Goal: Information Seeking & Learning: Learn about a topic

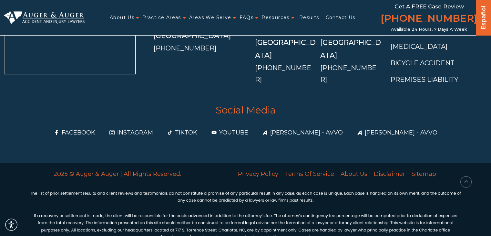
scroll to position [2496, 0]
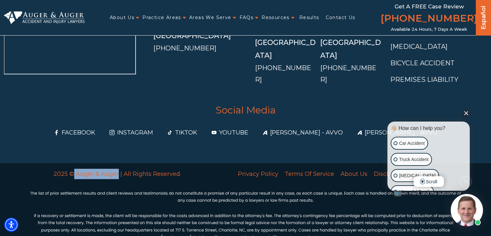
drag, startPoint x: 119, startPoint y: 160, endPoint x: 75, endPoint y: 162, distance: 44.3
click at [75, 169] on p "2025 © Auger & Auger | All Rights Reserved." at bounding box center [117, 174] width 175 height 10
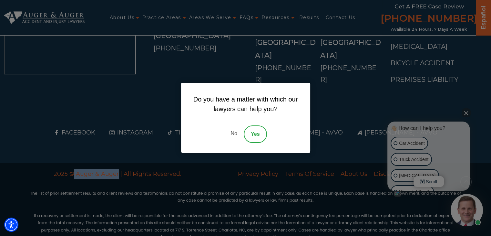
click at [232, 135] on link "No" at bounding box center [233, 133] width 19 height 17
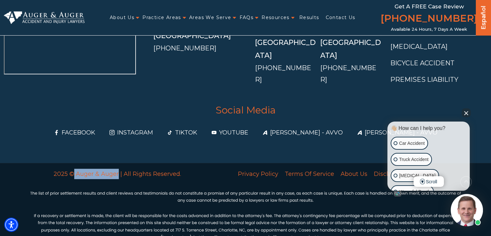
click at [233, 127] on section "Our NC & SC Locations North Carolina Asheville (828) 537-8692 Charlotte (704) 3…" at bounding box center [245, 12] width 491 height 301
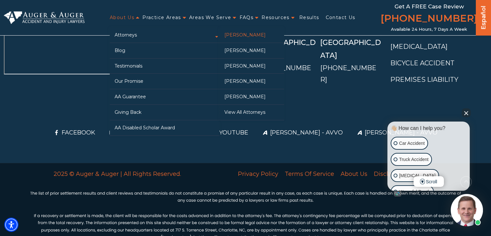
drag, startPoint x: 134, startPoint y: 35, endPoint x: 236, endPoint y: 35, distance: 102.1
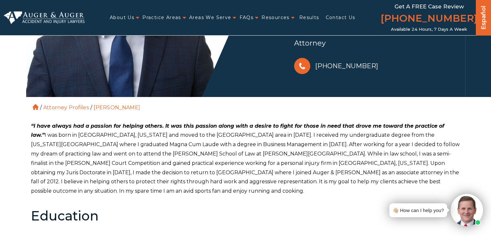
scroll to position [226, 0]
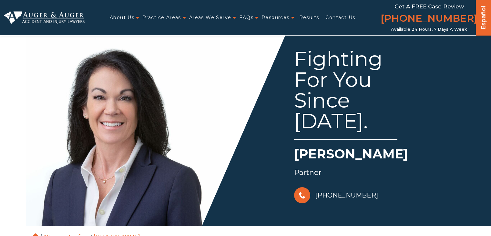
scroll to position [97, 0]
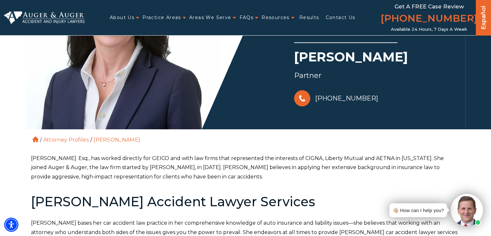
click at [328, 53] on h1 "[PERSON_NAME]" at bounding box center [377, 58] width 167 height 21
click at [328, 53] on h1 "Arlene P. Auger" at bounding box center [377, 58] width 167 height 21
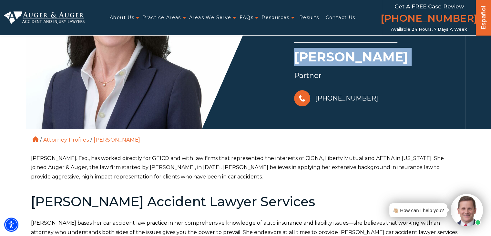
click at [328, 53] on h1 "Arlene P. Auger" at bounding box center [377, 58] width 167 height 21
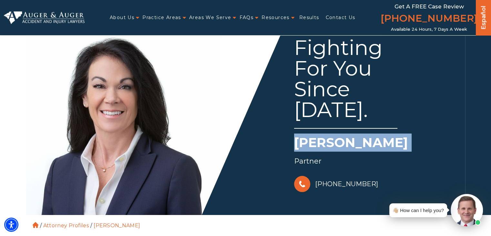
scroll to position [0, 0]
